Goal: Entertainment & Leisure: Consume media (video, audio)

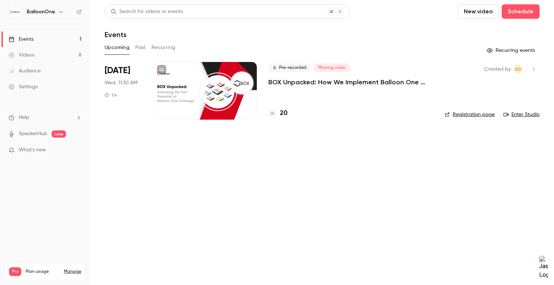
click at [285, 116] on h4 "20" at bounding box center [284, 114] width 8 height 10
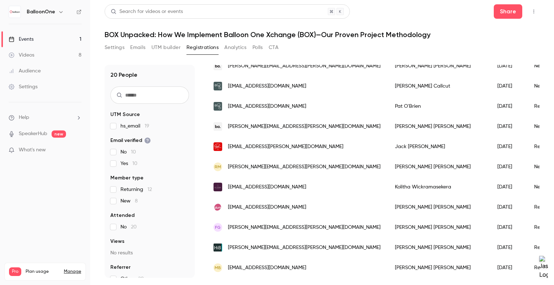
click at [110, 47] on button "Settings" at bounding box center [115, 48] width 20 height 12
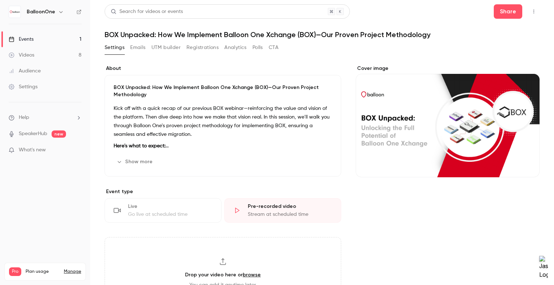
click at [27, 53] on div "Videos" at bounding box center [22, 55] width 26 height 7
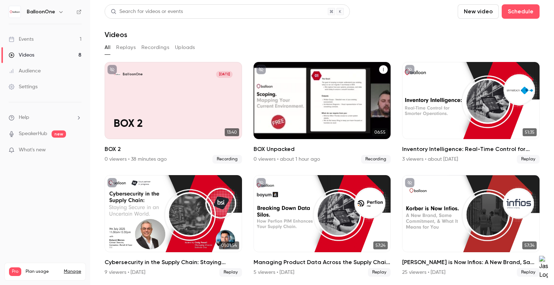
click at [293, 102] on div "BalloonOne Sep 8 BOX Unpacked" at bounding box center [322, 100] width 137 height 77
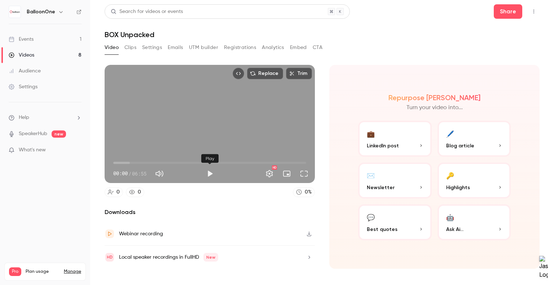
click at [203, 173] on button "Play" at bounding box center [210, 174] width 14 height 14
drag, startPoint x: 130, startPoint y: 163, endPoint x: 295, endPoint y: 163, distance: 165.2
click at [295, 163] on span "06:31" at bounding box center [209, 163] width 193 height 12
drag, startPoint x: 298, startPoint y: 161, endPoint x: 104, endPoint y: 184, distance: 195.1
click at [104, 184] on main "Search for videos or events Share BOX Unpacked Video Clips Settings Emails UTM …" at bounding box center [322, 142] width 464 height 285
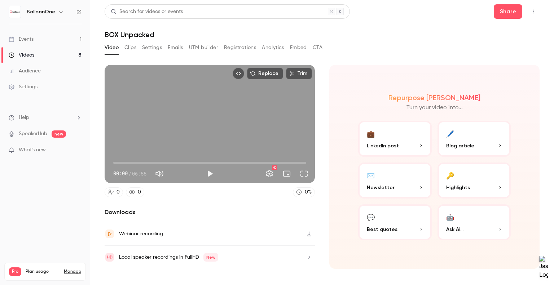
click at [208, 173] on button "Play" at bounding box center [210, 174] width 14 height 14
click at [208, 174] on button "Pause" at bounding box center [210, 174] width 14 height 14
drag, startPoint x: 118, startPoint y: 163, endPoint x: 103, endPoint y: 163, distance: 15.2
click at [105, 163] on div "00:00 00:00 / 06:55 HD" at bounding box center [210, 168] width 210 height 30
click at [213, 172] on button "Play" at bounding box center [210, 174] width 14 height 14
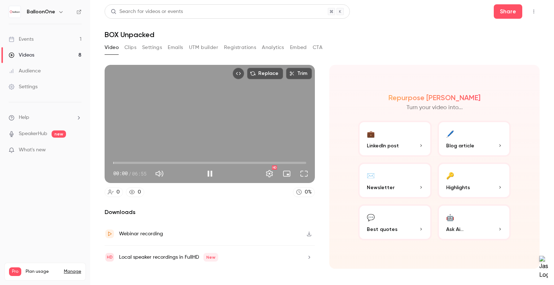
drag, startPoint x: 115, startPoint y: 161, endPoint x: 108, endPoint y: 163, distance: 7.4
click at [108, 163] on div "00:00 00:00 / 06:55 HD" at bounding box center [210, 168] width 210 height 30
click at [209, 174] on button "Pause" at bounding box center [210, 174] width 14 height 14
type input "*"
drag, startPoint x: 115, startPoint y: 163, endPoint x: 109, endPoint y: 162, distance: 7.0
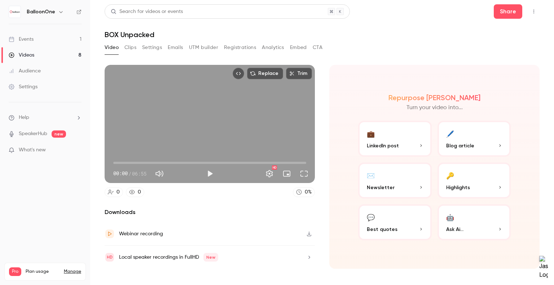
click at [109, 162] on div "00:00 00:00 / 06:55 HD" at bounding box center [210, 168] width 210 height 30
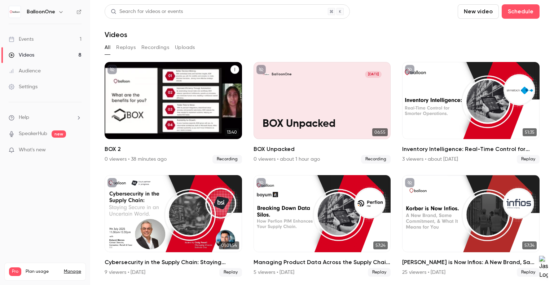
click at [149, 97] on div "BalloonOne [DATE] BOX 2" at bounding box center [173, 100] width 137 height 77
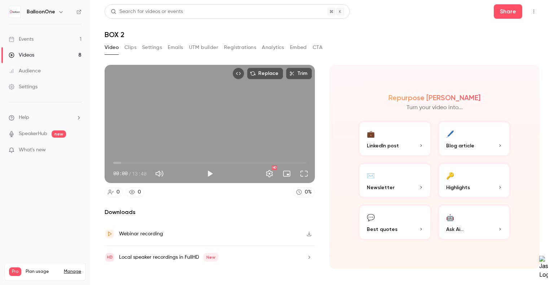
click at [197, 203] on div "Replace Trim 00:00 00:00 / 13:40 HD 0 0 0 % Downloads Webinar recording Local s…" at bounding box center [210, 167] width 210 height 204
click at [203, 171] on div "Play" at bounding box center [210, 174] width 14 height 14
click at [210, 173] on button "Play" at bounding box center [210, 174] width 14 height 14
drag, startPoint x: 114, startPoint y: 163, endPoint x: 315, endPoint y: 163, distance: 200.9
click at [315, 163] on section "Replace Trim 13:41 13:41 / 13:41 HD 0 0 0 % Downloads Webinar recording Local s…" at bounding box center [322, 166] width 435 height 202
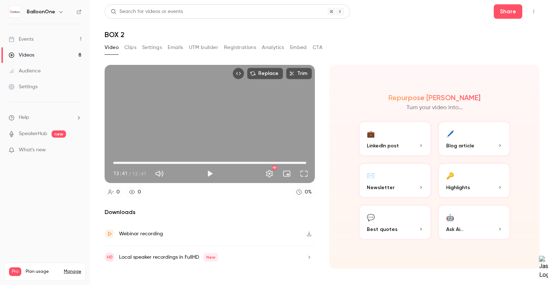
drag, startPoint x: 306, startPoint y: 164, endPoint x: 311, endPoint y: 164, distance: 4.7
click at [311, 164] on div "13:41 13:41 / 13:41 HD" at bounding box center [210, 168] width 210 height 30
click at [548, 209] on main "Search for videos or events Share BOX 2 Video Clips Settings Emails UTM builder…" at bounding box center [322, 142] width 464 height 285
drag, startPoint x: 308, startPoint y: 165, endPoint x: 320, endPoint y: 165, distance: 11.9
click at [316, 165] on section "Replace Trim 13:41 13:41 / 13:41 HD 0 0 0 % Downloads Webinar recording Local s…" at bounding box center [322, 166] width 435 height 202
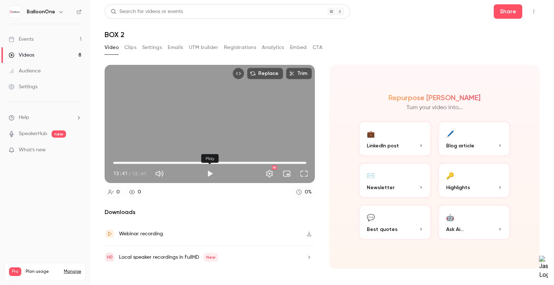
click at [213, 175] on button "Play" at bounding box center [210, 174] width 14 height 14
click at [207, 177] on button "Pause" at bounding box center [210, 174] width 14 height 14
click at [210, 171] on button "Play" at bounding box center [210, 174] width 14 height 14
drag, startPoint x: 117, startPoint y: 162, endPoint x: 301, endPoint y: 158, distance: 184.4
click at [301, 162] on span "13:20" at bounding box center [301, 163] width 2 height 2
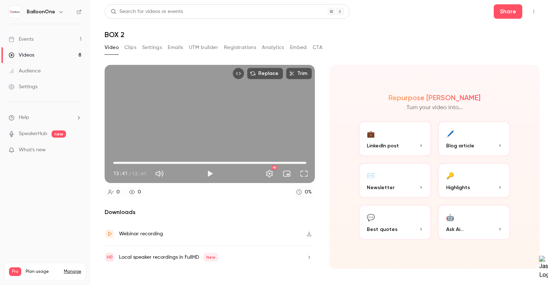
drag, startPoint x: 301, startPoint y: 164, endPoint x: 307, endPoint y: 164, distance: 6.5
click at [307, 164] on span "13:41" at bounding box center [306, 163] width 2 height 2
drag, startPoint x: 302, startPoint y: 163, endPoint x: 310, endPoint y: 164, distance: 7.6
click at [310, 164] on div "13:41 13:41 / 13:41 HD" at bounding box center [210, 168] width 210 height 30
type input "*****"
